Goal: Task Accomplishment & Management: Manage account settings

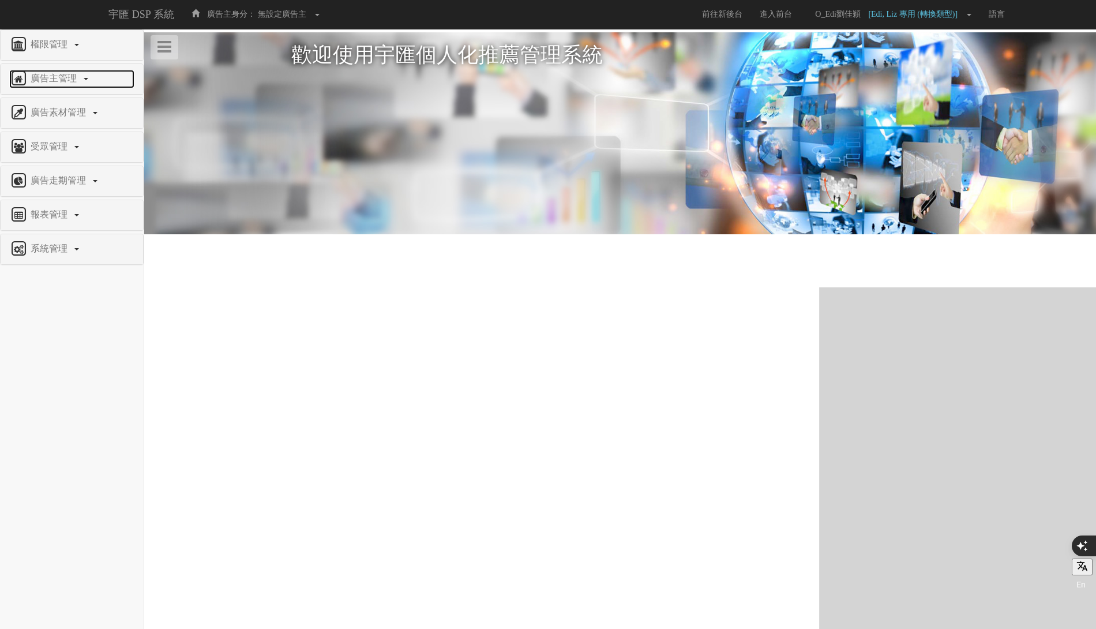
click at [70, 79] on span "廣告主管理" at bounding box center [55, 78] width 55 height 10
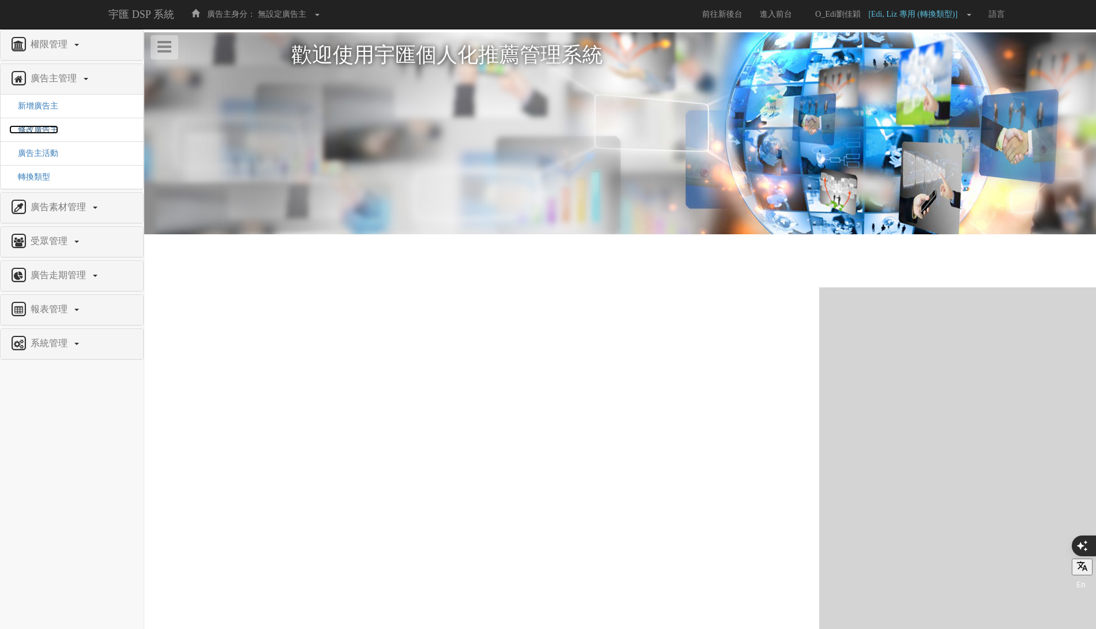
click at [42, 132] on span "修改廣告主" at bounding box center [33, 129] width 49 height 9
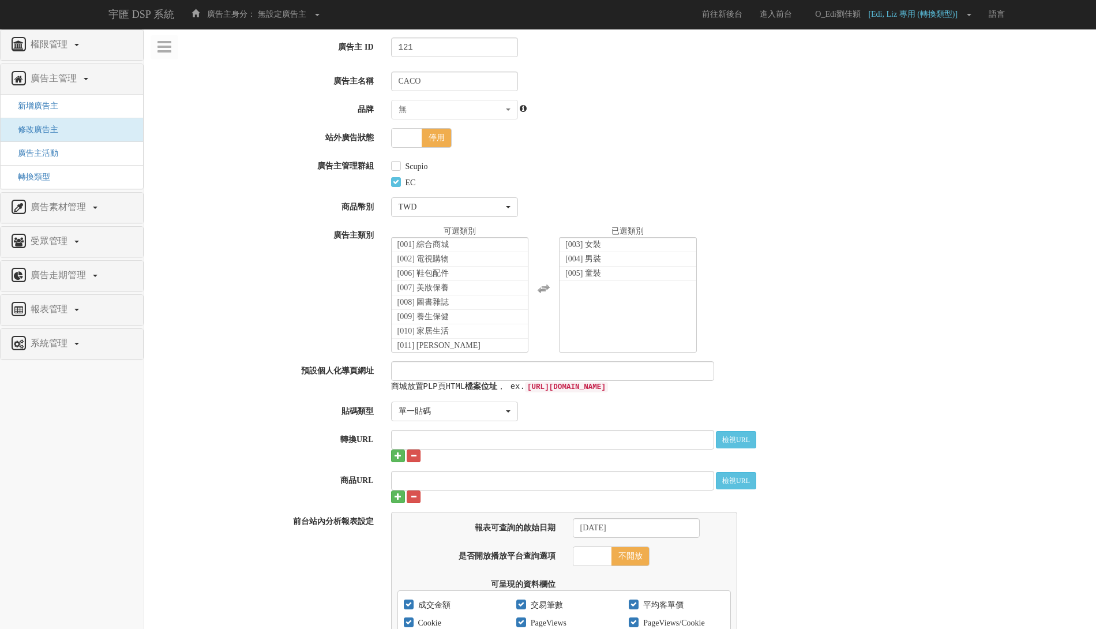
select select
click at [437, 130] on span "停用" at bounding box center [436, 138] width 30 height 18
checkbox input "true"
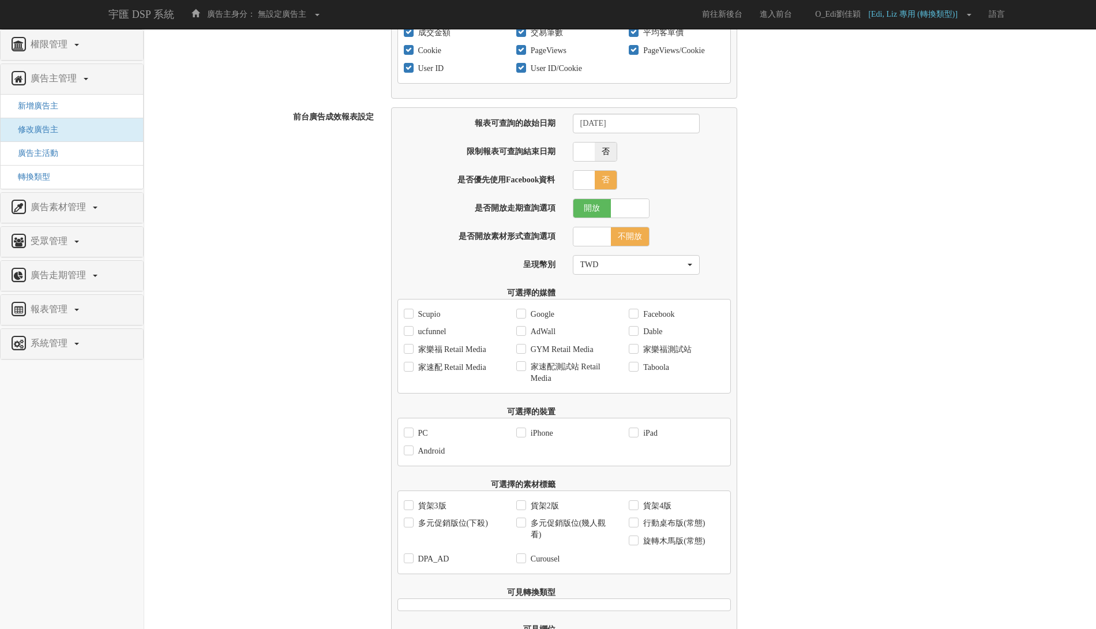
scroll to position [759, 0]
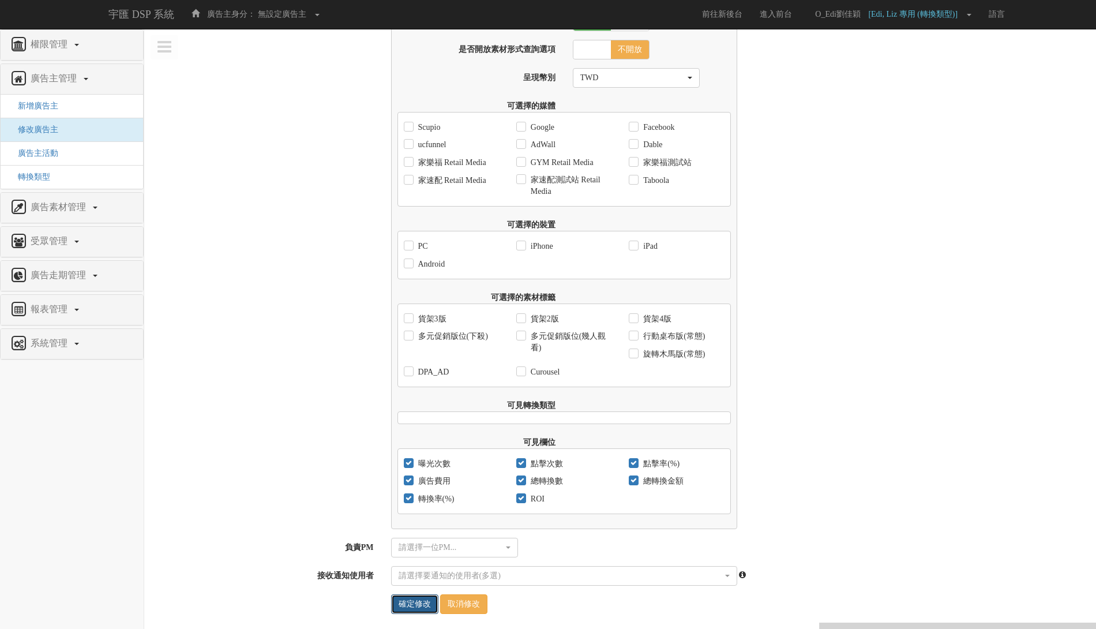
click at [406, 605] on input "確定修改" at bounding box center [414, 604] width 47 height 20
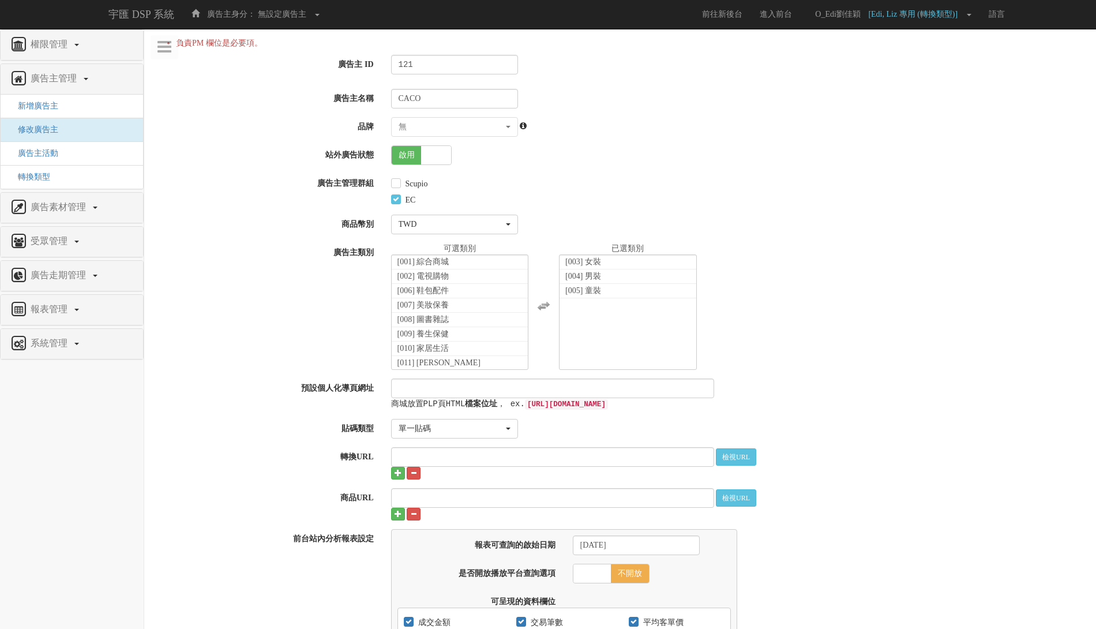
select select
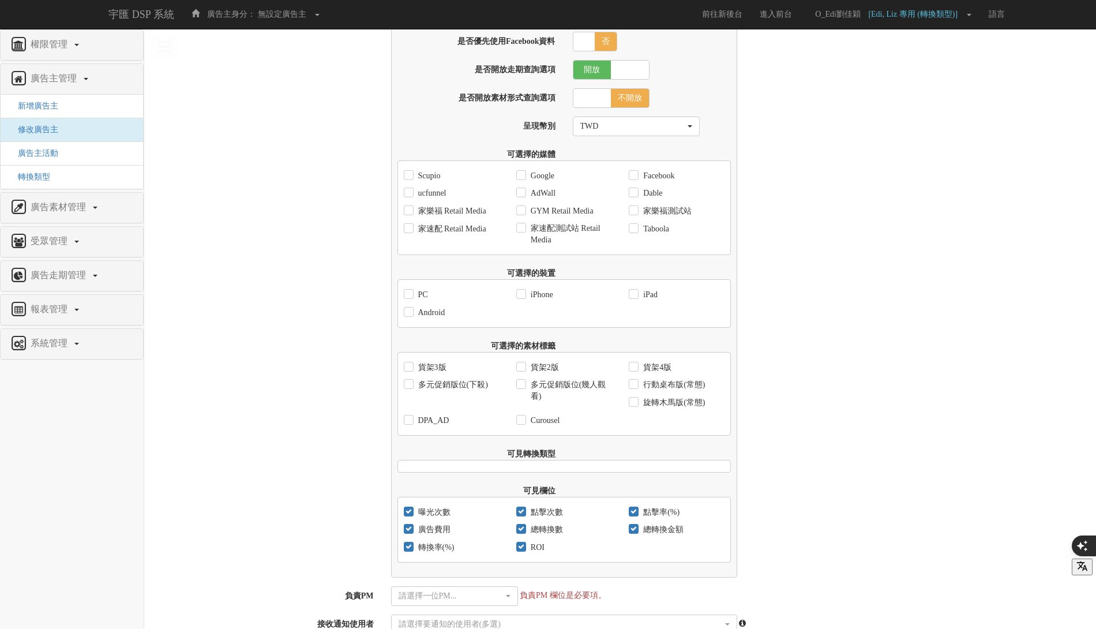
scroll to position [776, 0]
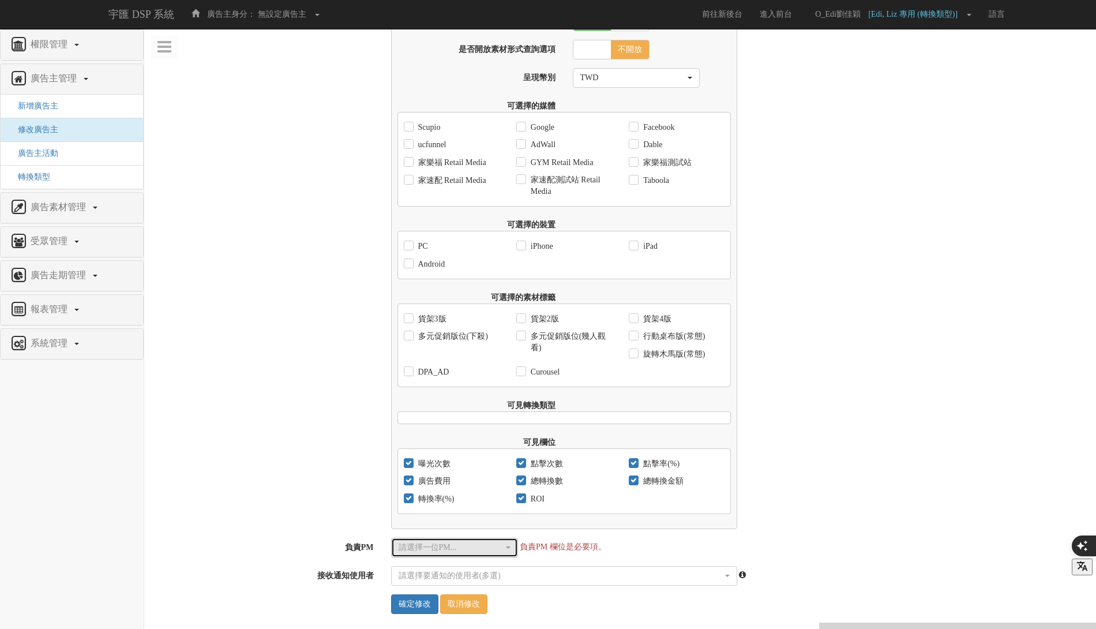
click at [484, 537] on button "請選擇一位PM..." at bounding box center [454, 547] width 127 height 20
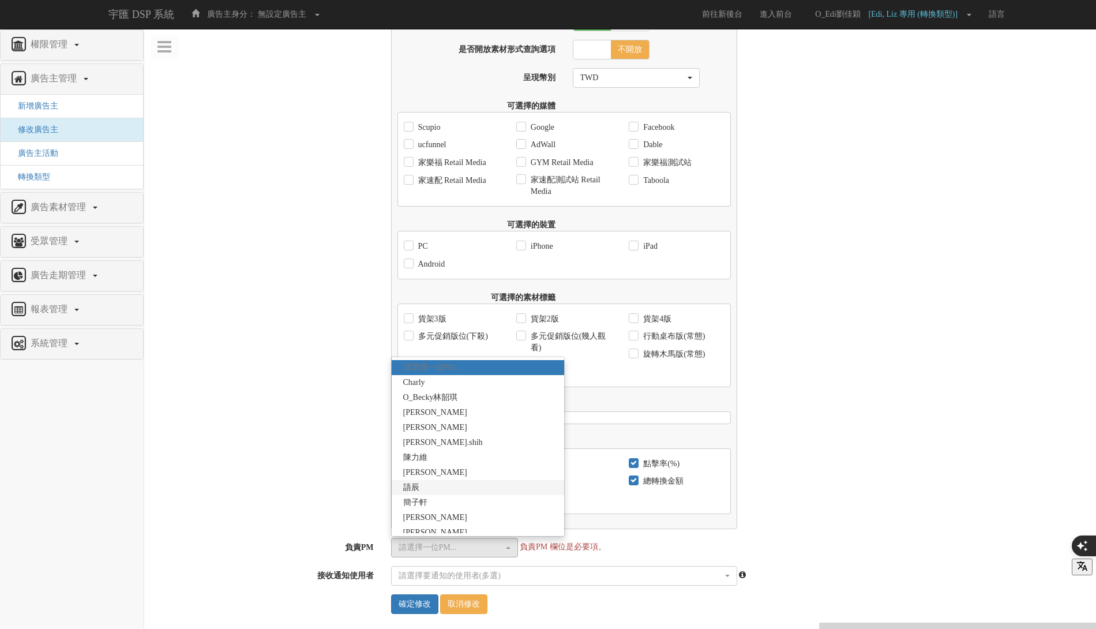
scroll to position [18, 0]
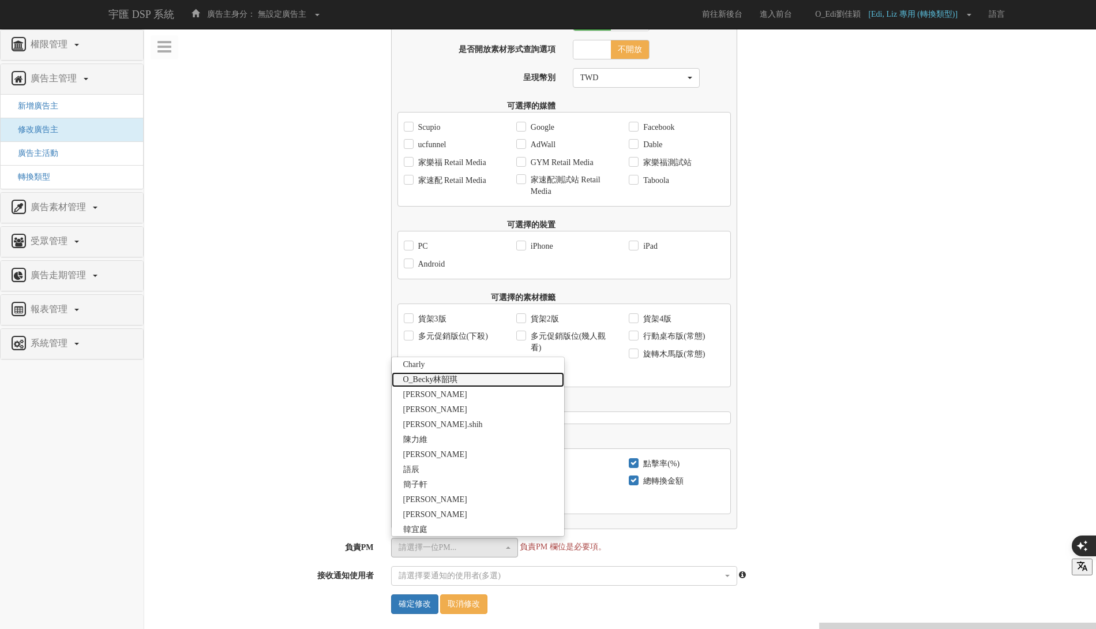
click at [491, 372] on link "O_Becky林韶琪" at bounding box center [478, 379] width 173 height 15
select select "047f5042-9c45-4b64-afda-696ca3a08732"
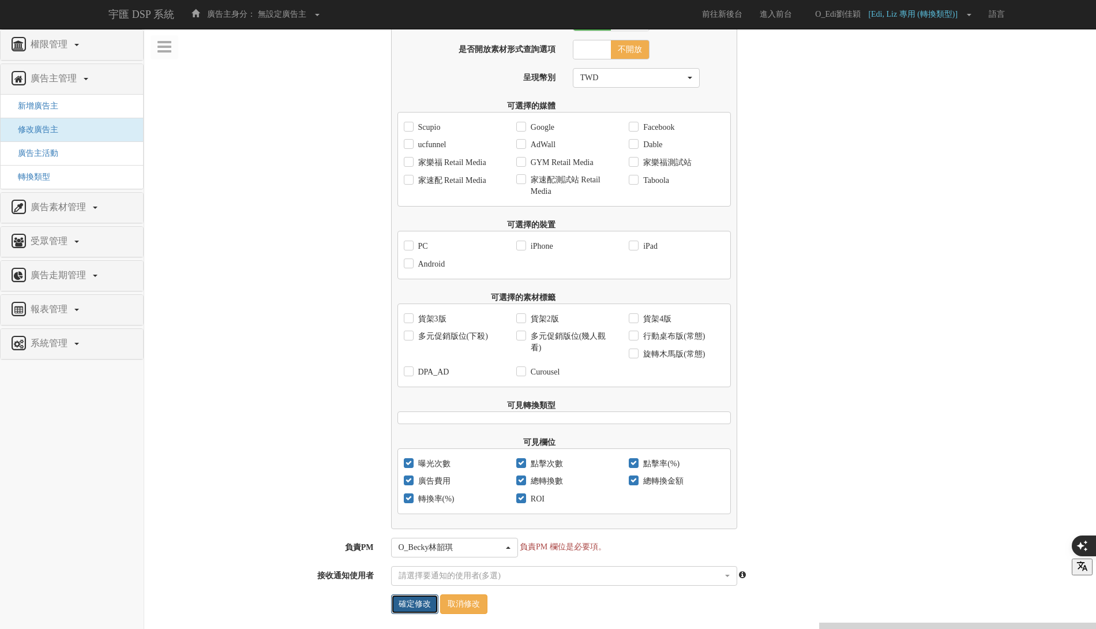
click at [417, 599] on input "確定修改" at bounding box center [414, 604] width 47 height 20
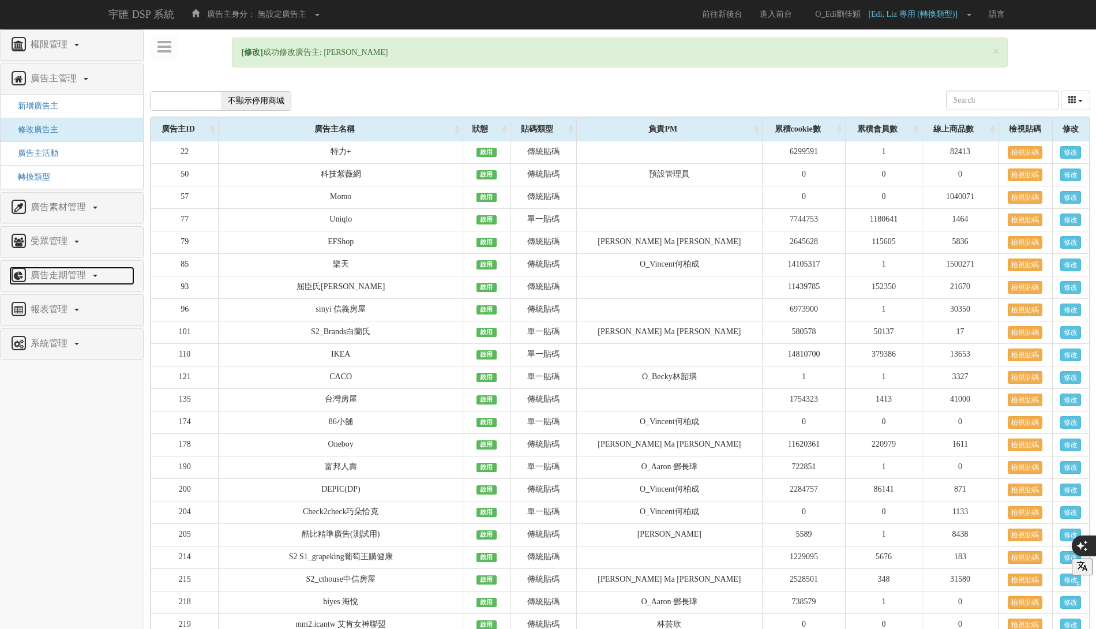
click at [74, 275] on span "廣告走期管理" at bounding box center [60, 275] width 64 height 10
